Goal: Check status: Check status

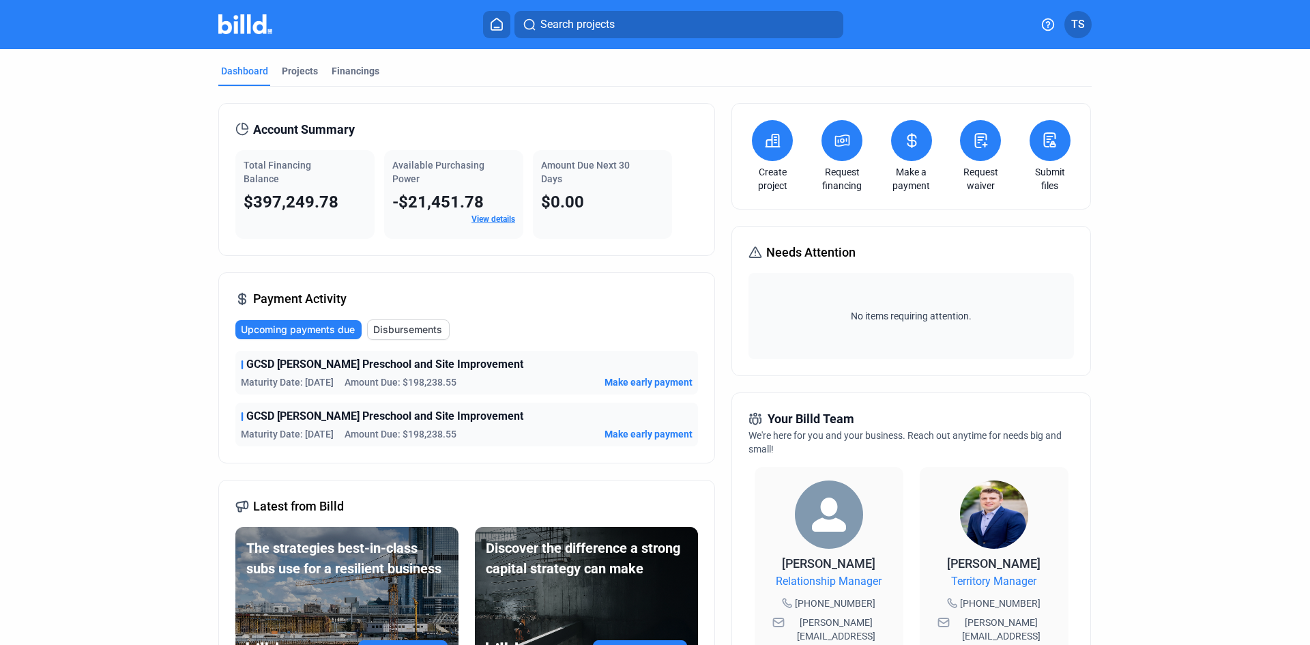
click at [424, 333] on span "Disbursements" at bounding box center [407, 330] width 69 height 14
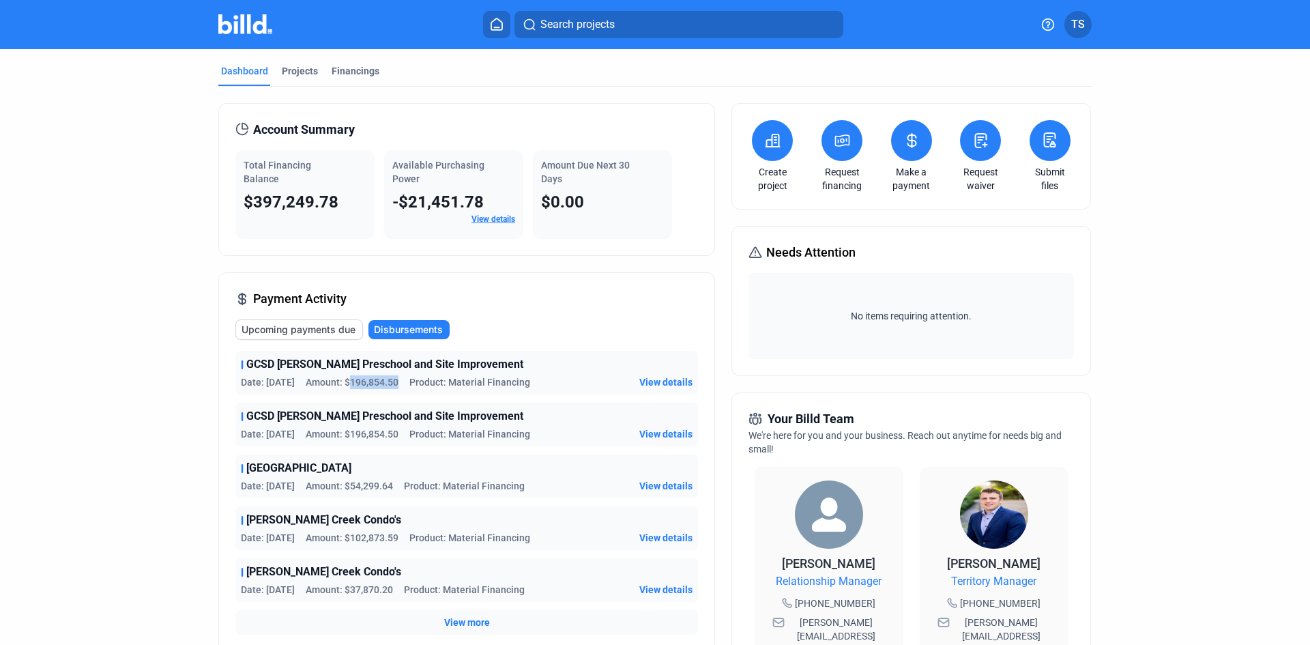
drag, startPoint x: 345, startPoint y: 380, endPoint x: 394, endPoint y: 379, distance: 49.1
click at [394, 379] on span "Amount: $196,854.50" at bounding box center [352, 382] width 93 height 14
drag, startPoint x: 353, startPoint y: 430, endPoint x: 401, endPoint y: 430, distance: 47.7
click at [401, 430] on div "Date: [DATE] Amount: $196,854.50 Product: Material Financing" at bounding box center [385, 434] width 289 height 14
click at [297, 331] on span "Upcoming payments due" at bounding box center [298, 330] width 114 height 14
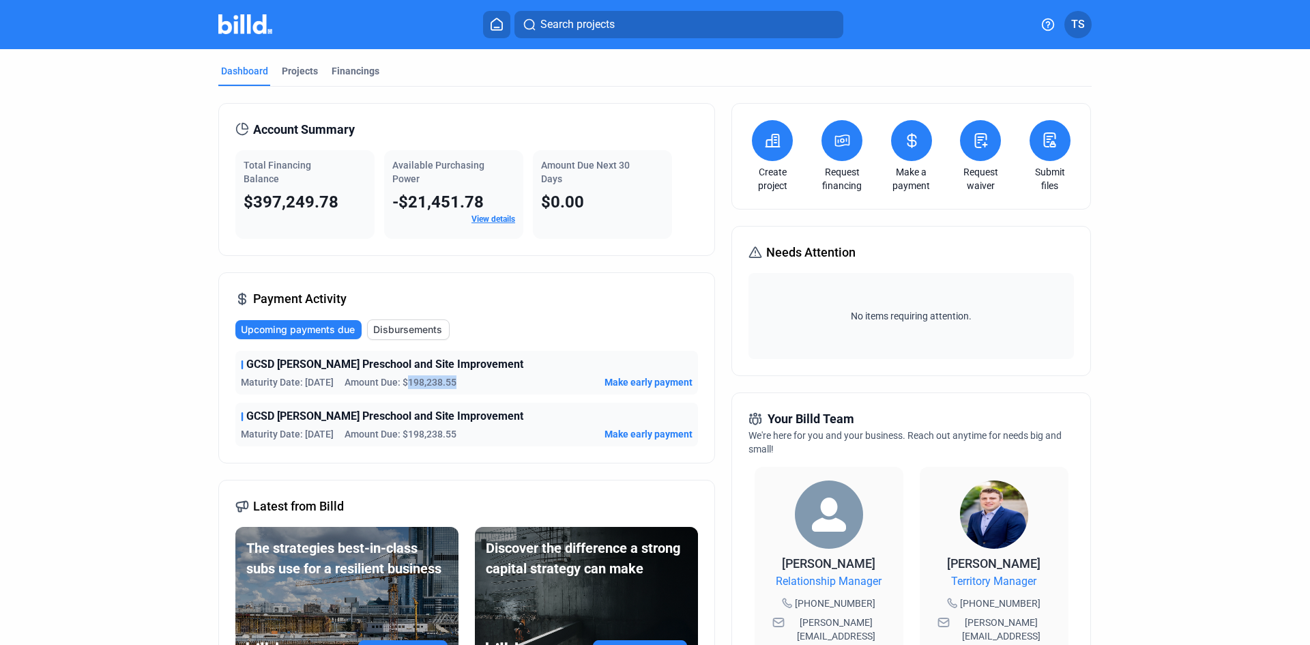
drag, startPoint x: 413, startPoint y: 380, endPoint x: 471, endPoint y: 381, distance: 58.0
click at [471, 381] on div "Maturity Date: [DATE] Amount Due: $198,238.55 Make early payment" at bounding box center [467, 382] width 452 height 14
drag, startPoint x: 411, startPoint y: 434, endPoint x: 458, endPoint y: 432, distance: 47.1
click at [458, 432] on div "Maturity Date: [DATE] Amount Due: $198,238.55 Make early payment" at bounding box center [467, 434] width 452 height 14
click at [345, 68] on div "Financings" at bounding box center [355, 71] width 48 height 14
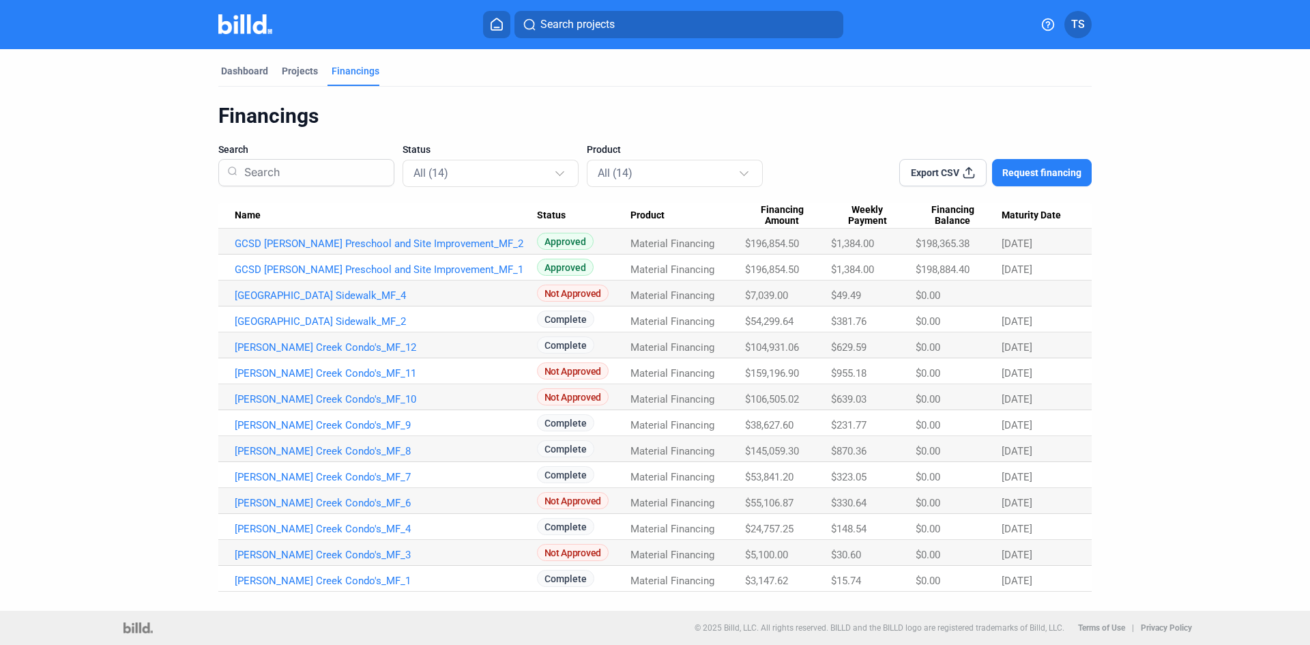
drag, startPoint x: 837, startPoint y: 243, endPoint x: 890, endPoint y: 248, distance: 53.4
click at [890, 248] on div "$1,384.00" at bounding box center [873, 243] width 85 height 12
drag, startPoint x: 749, startPoint y: 266, endPoint x: 807, endPoint y: 274, distance: 58.5
click at [807, 274] on div "$196,854.50" at bounding box center [788, 269] width 86 height 12
drag, startPoint x: 789, startPoint y: 243, endPoint x: 754, endPoint y: 247, distance: 35.0
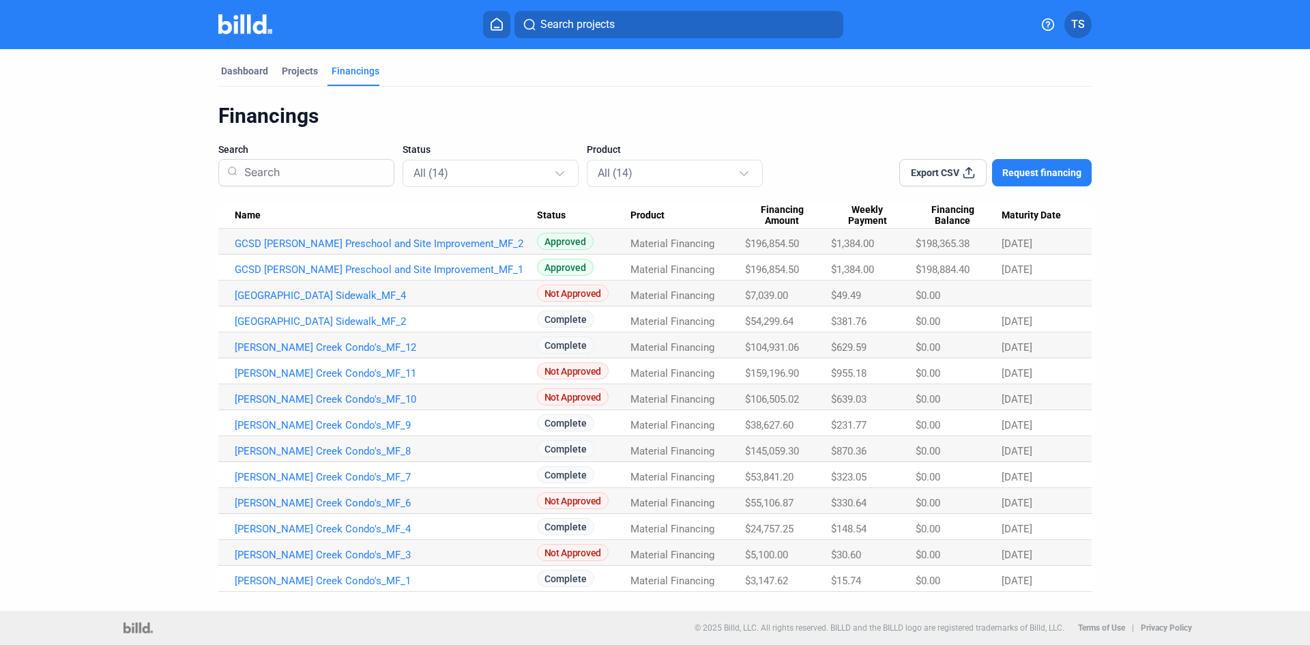
click at [754, 247] on div "$196,854.50" at bounding box center [788, 243] width 86 height 12
drag, startPoint x: 801, startPoint y: 267, endPoint x: 754, endPoint y: 271, distance: 46.6
click at [754, 271] on span "$196,854.50" at bounding box center [772, 269] width 54 height 12
drag, startPoint x: 921, startPoint y: 245, endPoint x: 973, endPoint y: 248, distance: 52.6
click at [973, 248] on div "$198,365.38" at bounding box center [958, 243] width 86 height 12
